Goal: Task Accomplishment & Management: Complete application form

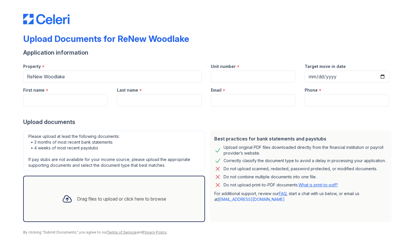
scroll to position [21, 0]
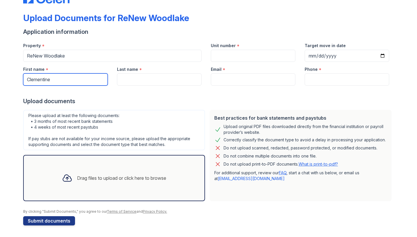
type input "Clementine"
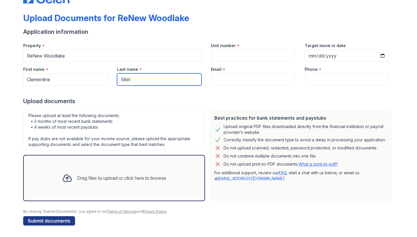
type input "Sikiri"
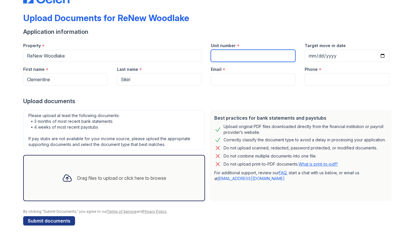
click at [242, 53] on input "Unit number" at bounding box center [253, 56] width 85 height 12
type input "3"
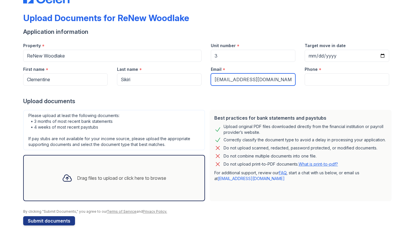
type input "[EMAIL_ADDRESS][DOMAIN_NAME]"
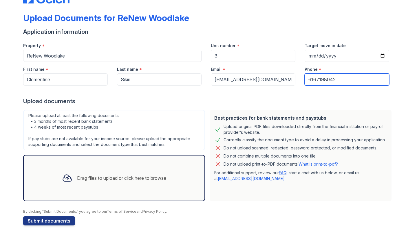
type input "6167198042"
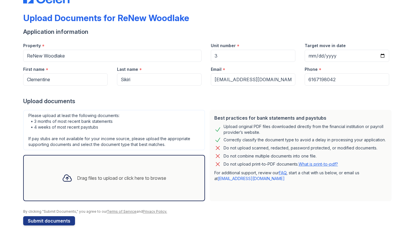
click at [328, 111] on div "Best practices for bank statements and paystubs Upload original PDF files downl…" at bounding box center [301, 156] width 182 height 92
click at [312, 55] on input "Target move in date" at bounding box center [347, 56] width 85 height 12
click at [323, 56] on input "Target move in date" at bounding box center [347, 56] width 85 height 12
click at [336, 54] on input "Target move in date" at bounding box center [347, 56] width 85 height 12
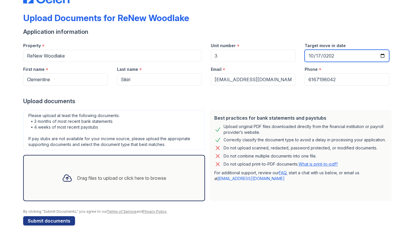
type input "[DATE]"
click at [402, 68] on div "Upload Documents for ReNew Woodlake Application information Property * ReNew Wo…" at bounding box center [208, 108] width 398 height 258
